Goal: Obtain resource: Obtain resource

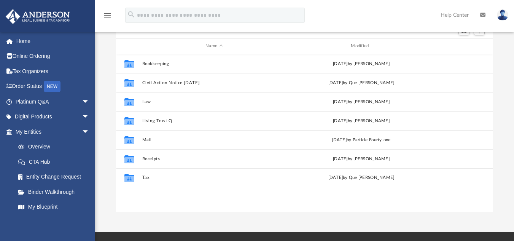
scroll to position [90, 0]
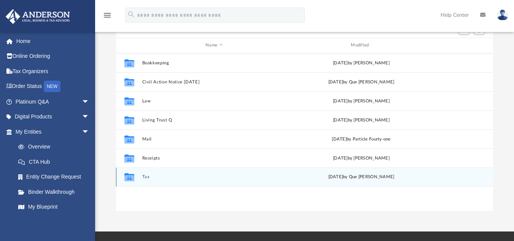
click at [145, 175] on button "Tax" at bounding box center [214, 176] width 144 height 5
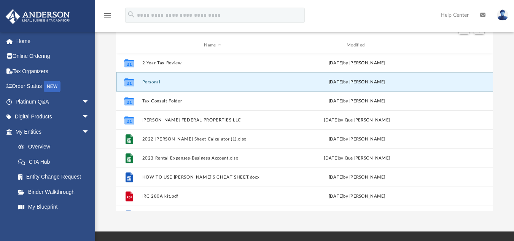
click at [159, 84] on button "Personal" at bounding box center [212, 81] width 141 height 5
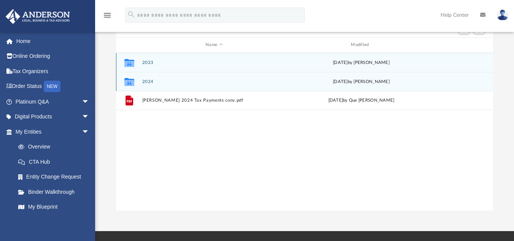
scroll to position [91, 0]
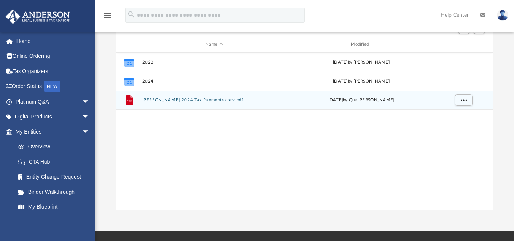
click at [127, 101] on icon "grid" at bounding box center [129, 101] width 5 height 2
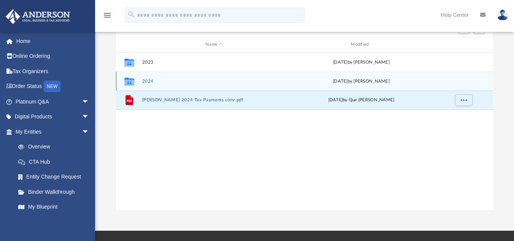
click at [129, 81] on icon "grid" at bounding box center [129, 82] width 10 height 6
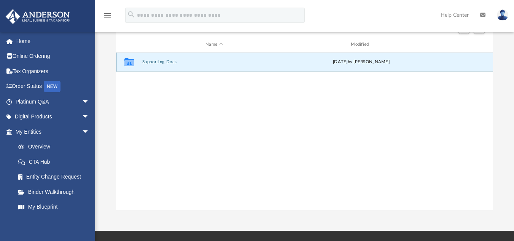
click at [149, 61] on button "Supporting Docs" at bounding box center [214, 61] width 144 height 5
click at [149, 61] on button "Digital Tax Organizer" at bounding box center [214, 61] width 144 height 5
click at [156, 62] on button "1040-TruongQueLyHuongXuan-17528165196879db87948ce.pdf" at bounding box center [214, 61] width 144 height 5
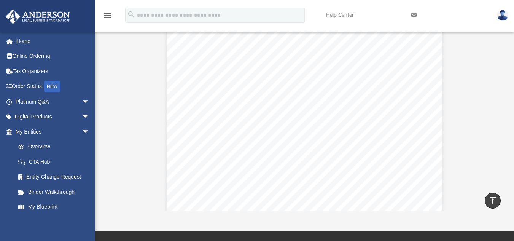
scroll to position [86, 0]
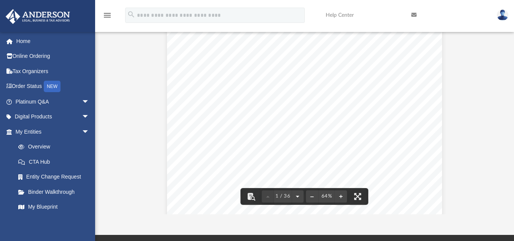
click at [298, 199] on button "File preview" at bounding box center [297, 196] width 12 height 17
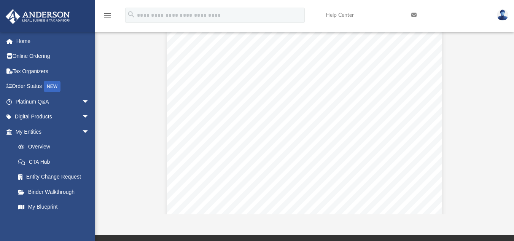
scroll to position [200, 0]
click at [298, 199] on button "File preview" at bounding box center [297, 196] width 12 height 17
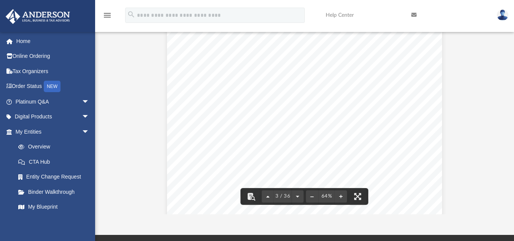
click at [266, 196] on button "File preview" at bounding box center [268, 196] width 12 height 17
click at [30, 70] on link "Tax Organizers" at bounding box center [52, 71] width 95 height 15
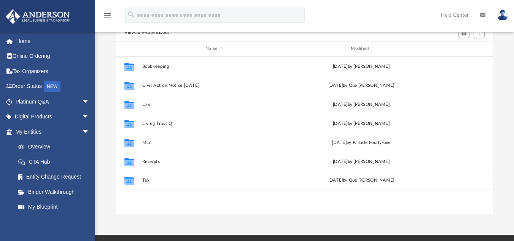
scroll to position [167, 371]
click at [37, 75] on link "Tax Organizers" at bounding box center [52, 71] width 95 height 15
